Goal: Task Accomplishment & Management: Use online tool/utility

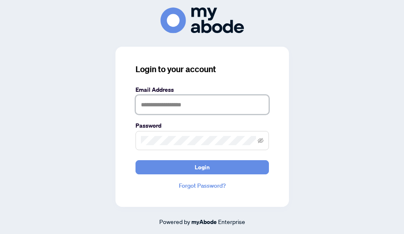
type input "**********"
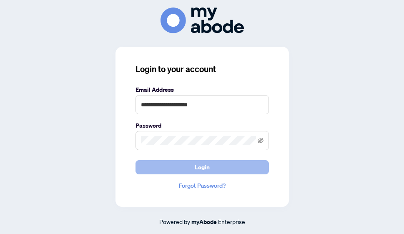
click at [175, 165] on button "Login" at bounding box center [202, 167] width 133 height 14
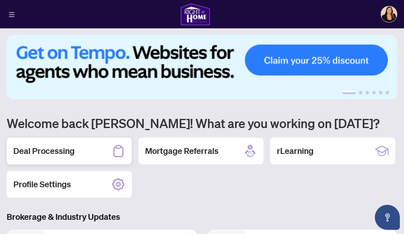
click at [68, 149] on h2 "Deal Processing" at bounding box center [43, 151] width 61 height 12
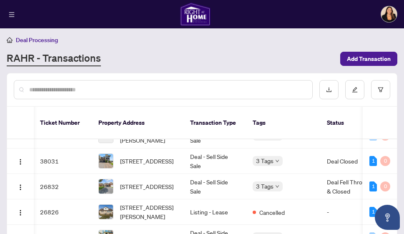
scroll to position [178, 0]
click at [163, 182] on span "[STREET_ADDRESS]" at bounding box center [146, 186] width 53 height 9
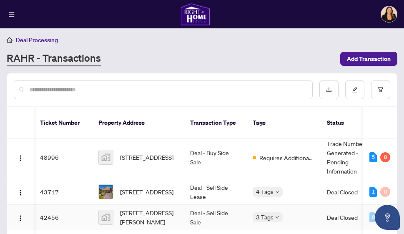
scroll to position [0, 1]
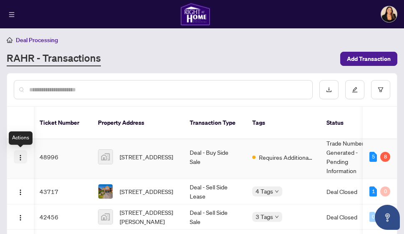
click at [18, 159] on img "button" at bounding box center [20, 157] width 7 height 7
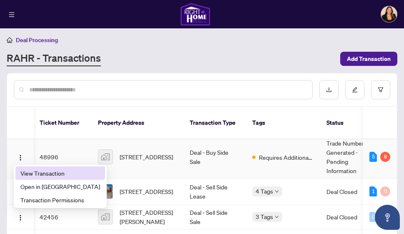
click at [30, 173] on span "View Transaction" at bounding box center [60, 173] width 80 height 9
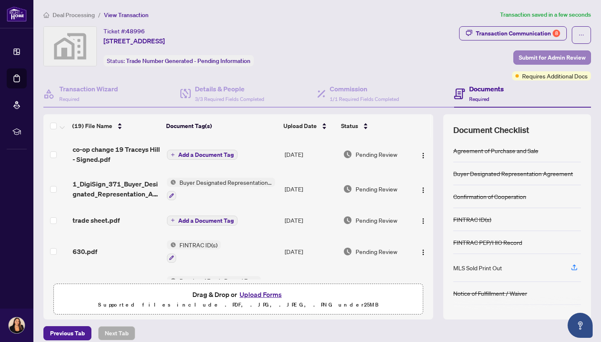
click at [404, 57] on span "Submit for Admin Review" at bounding box center [551, 57] width 67 height 13
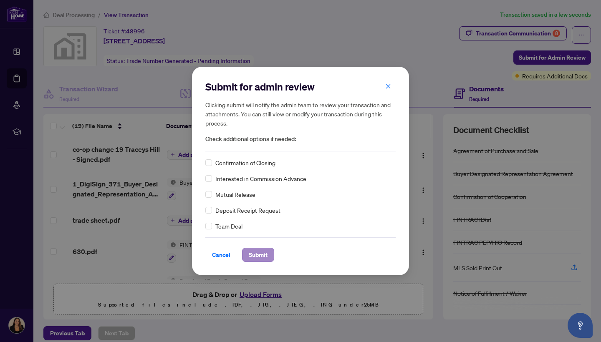
click at [259, 234] on span "Submit" at bounding box center [258, 254] width 19 height 13
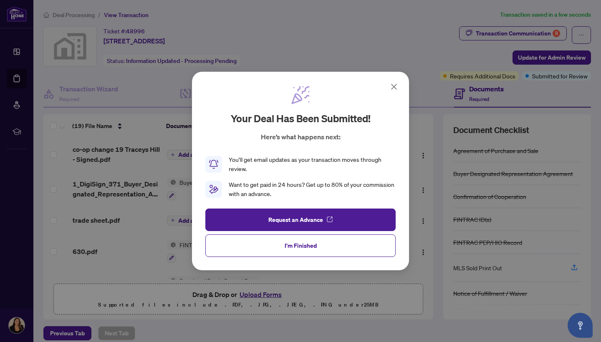
click at [394, 88] on icon at bounding box center [393, 86] width 5 height 5
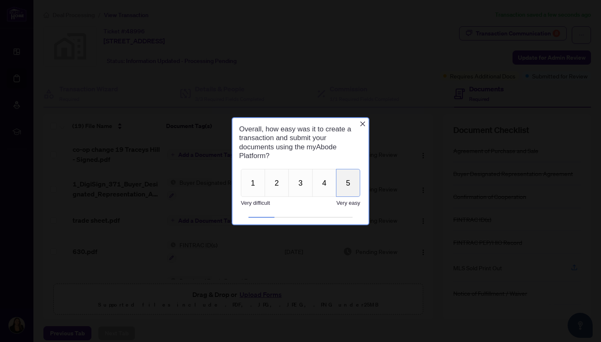
click at [349, 188] on button "5" at bounding box center [348, 183] width 24 height 28
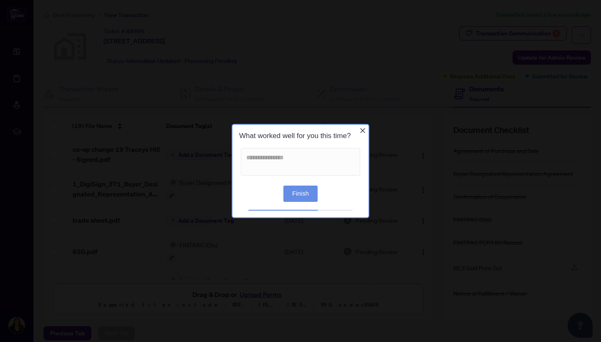
click at [304, 199] on button "Finish" at bounding box center [300, 194] width 34 height 16
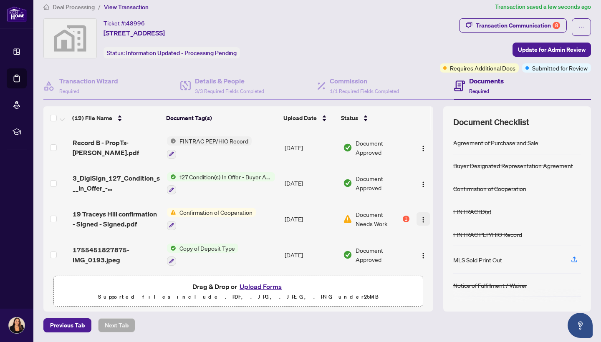
scroll to position [522, 0]
click at [404, 217] on img "button" at bounding box center [423, 220] width 7 height 7
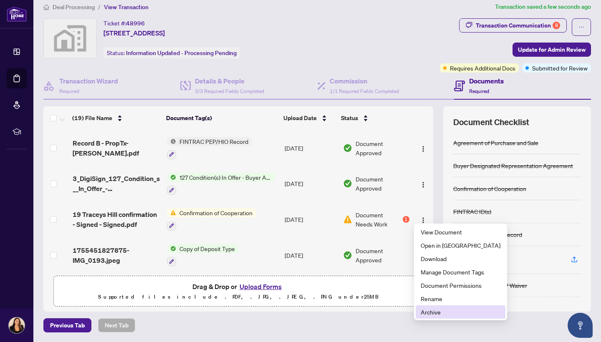
click at [404, 234] on span "Archive" at bounding box center [460, 311] width 80 height 9
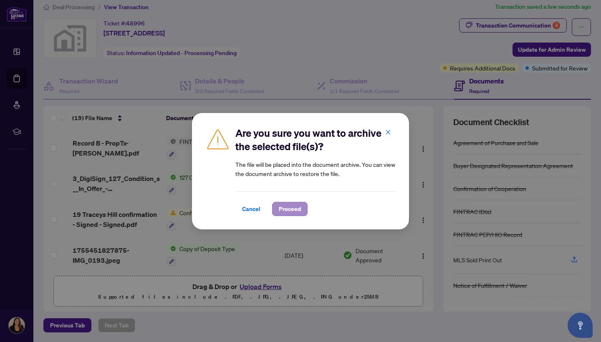
click at [300, 211] on span "Proceed" at bounding box center [290, 208] width 22 height 13
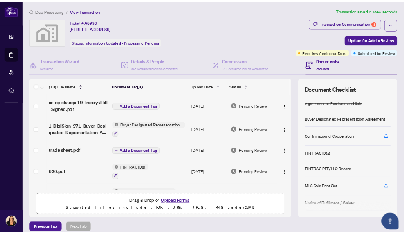
scroll to position [0, 0]
